Goal: Find specific page/section: Find specific page/section

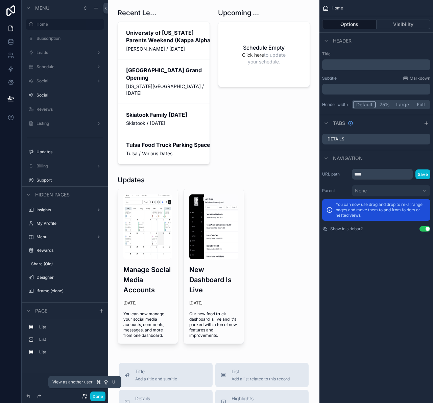
click at [86, 397] on icon at bounding box center [84, 396] width 5 height 5
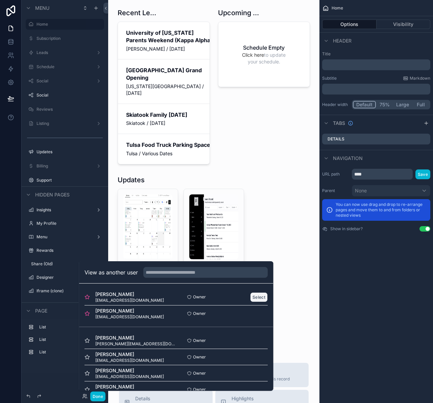
click at [257, 293] on button "Select" at bounding box center [259, 297] width 18 height 10
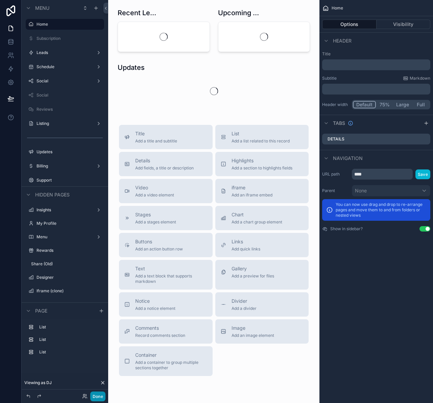
click at [95, 395] on button "Done" at bounding box center [97, 397] width 15 height 10
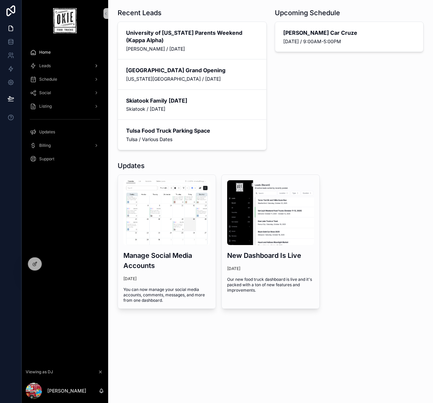
click at [51, 67] on div "Leads" at bounding box center [65, 65] width 70 height 11
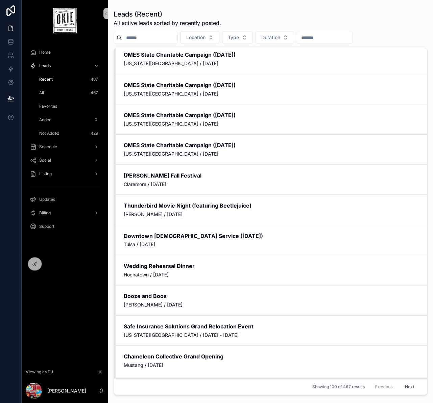
scroll to position [312, 0]
